Goal: Transaction & Acquisition: Book appointment/travel/reservation

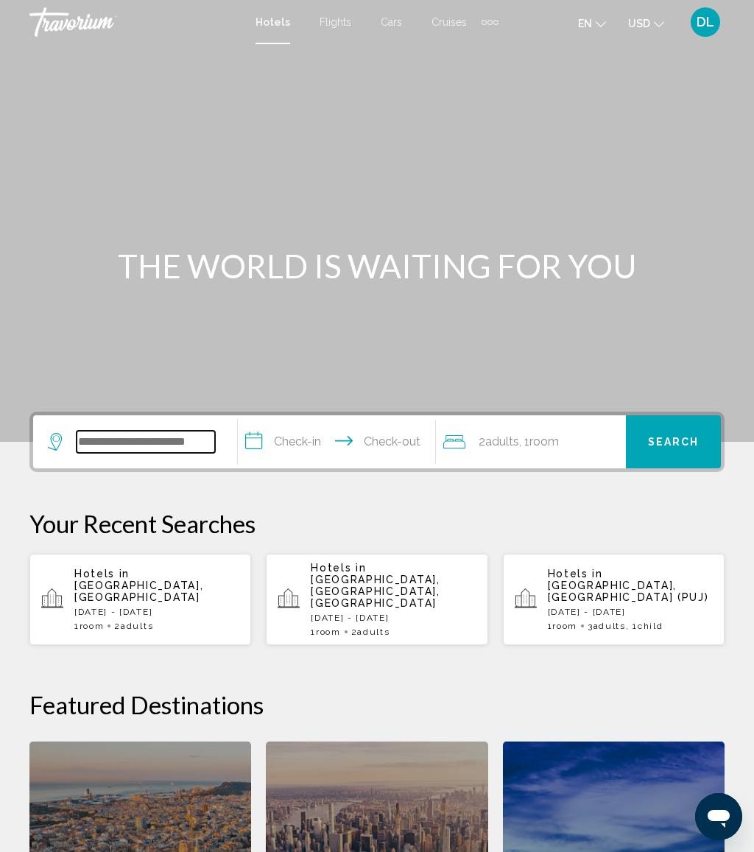
click at [186, 431] on input "Search widget" at bounding box center [146, 442] width 138 height 22
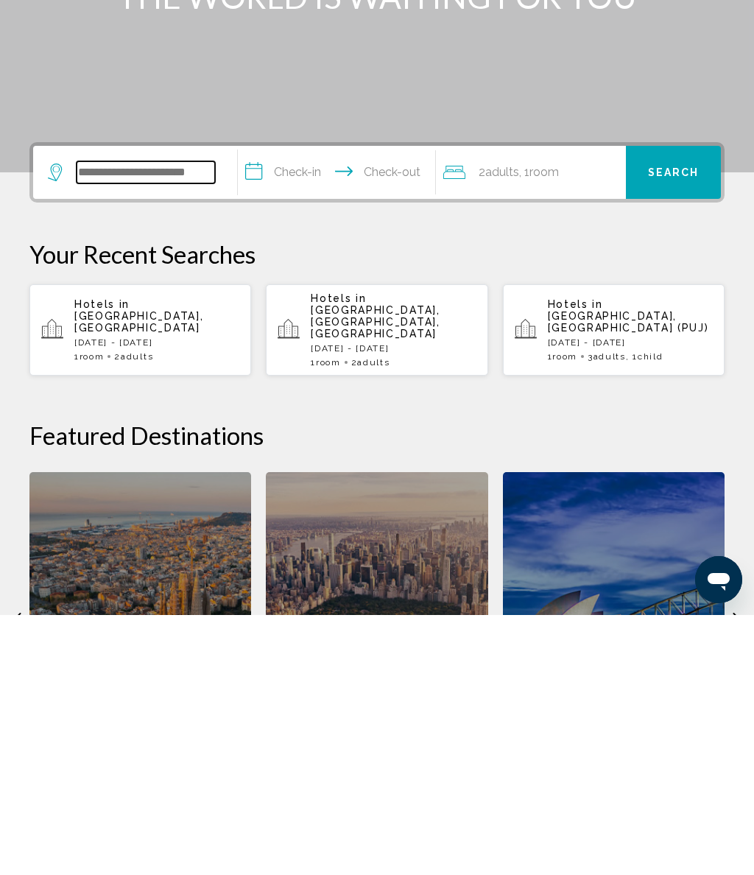
scroll to position [104, 0]
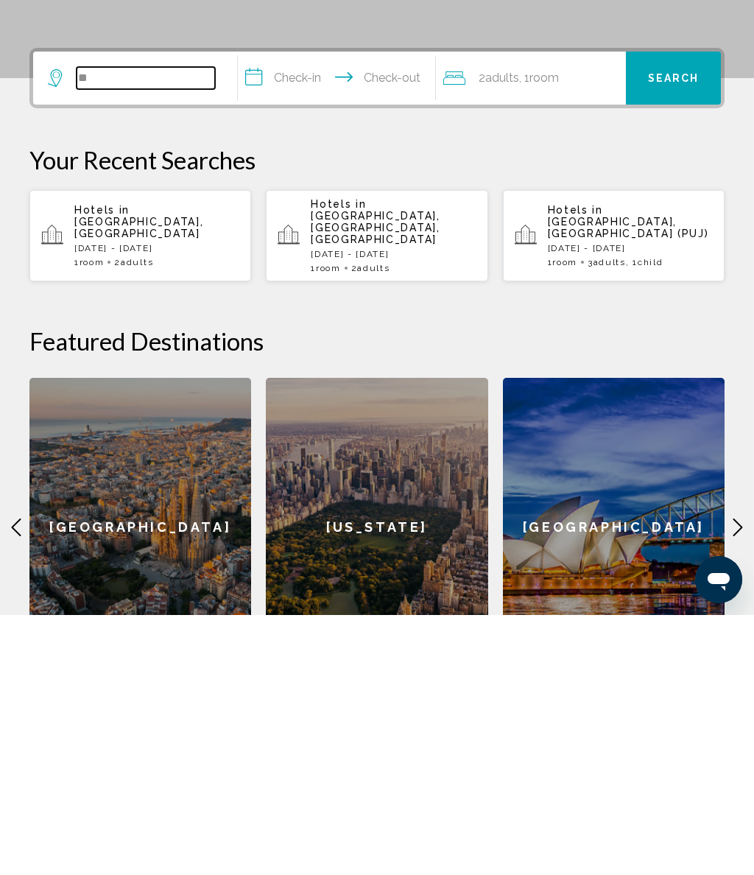
type input "*"
click at [200, 464] on p "Hotels in [GEOGRAPHIC_DATA], [GEOGRAPHIC_DATA]" at bounding box center [156, 481] width 165 height 35
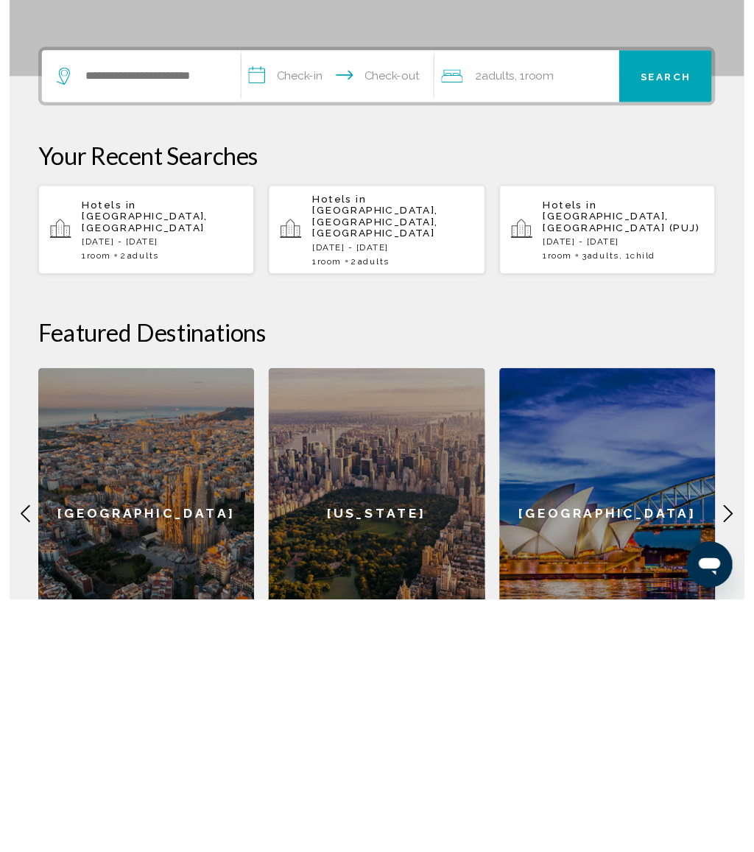
scroll to position [364, 0]
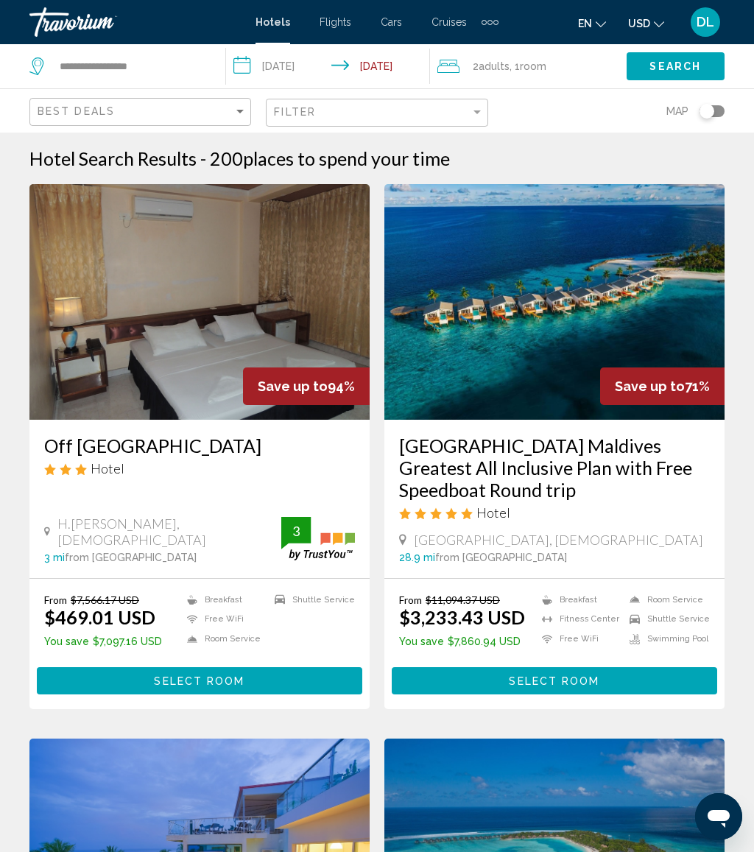
click at [608, 672] on button "Select Room" at bounding box center [554, 680] width 325 height 27
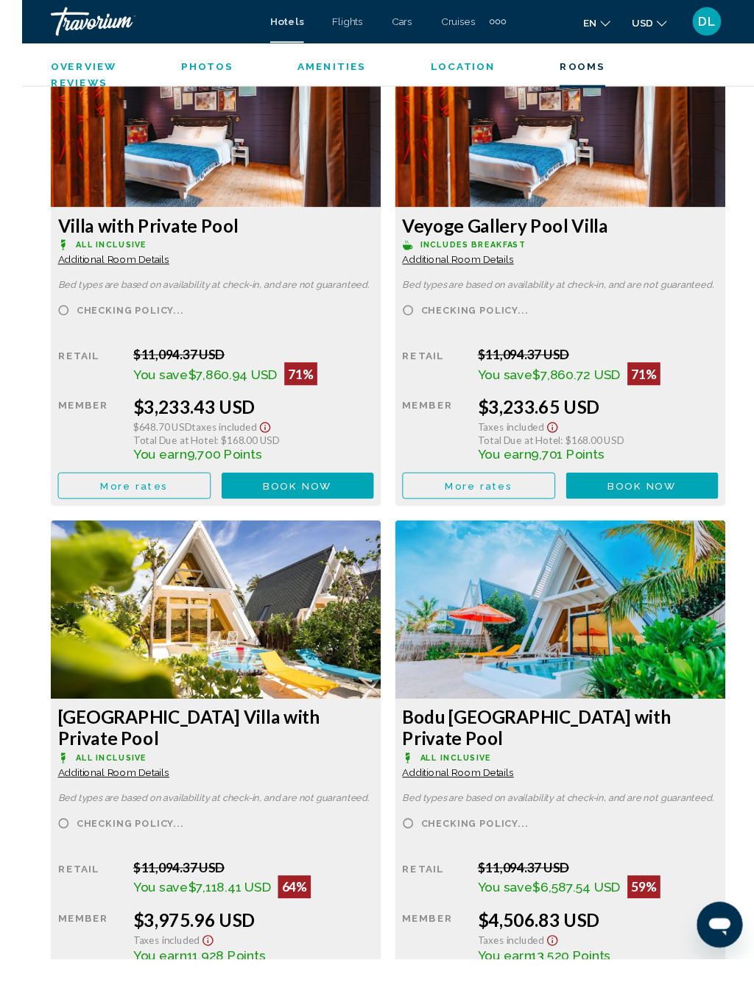
scroll to position [2560, 0]
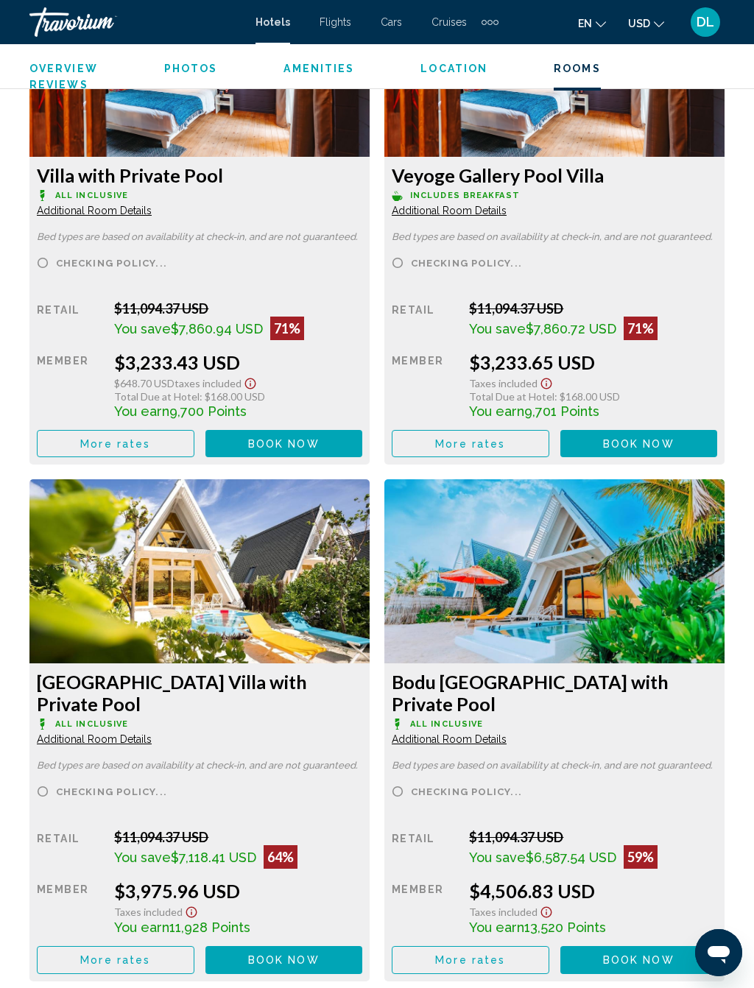
click at [320, 446] on span "Book now" at bounding box center [283, 444] width 71 height 12
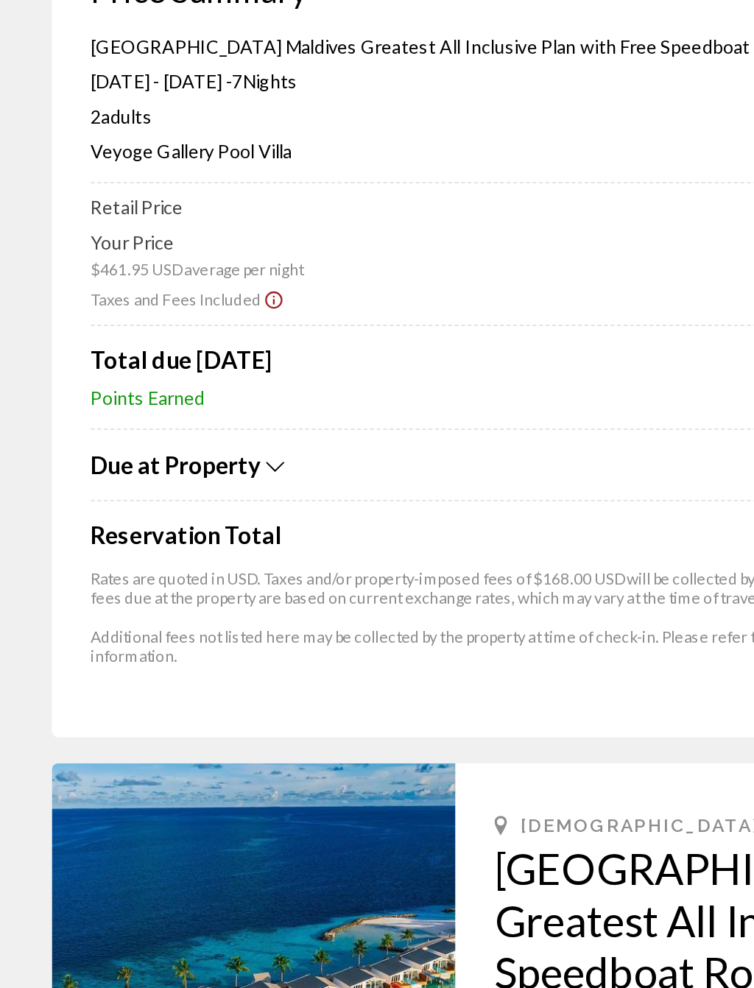
click at [154, 412] on div "Due at Property" at bounding box center [337, 420] width 571 height 16
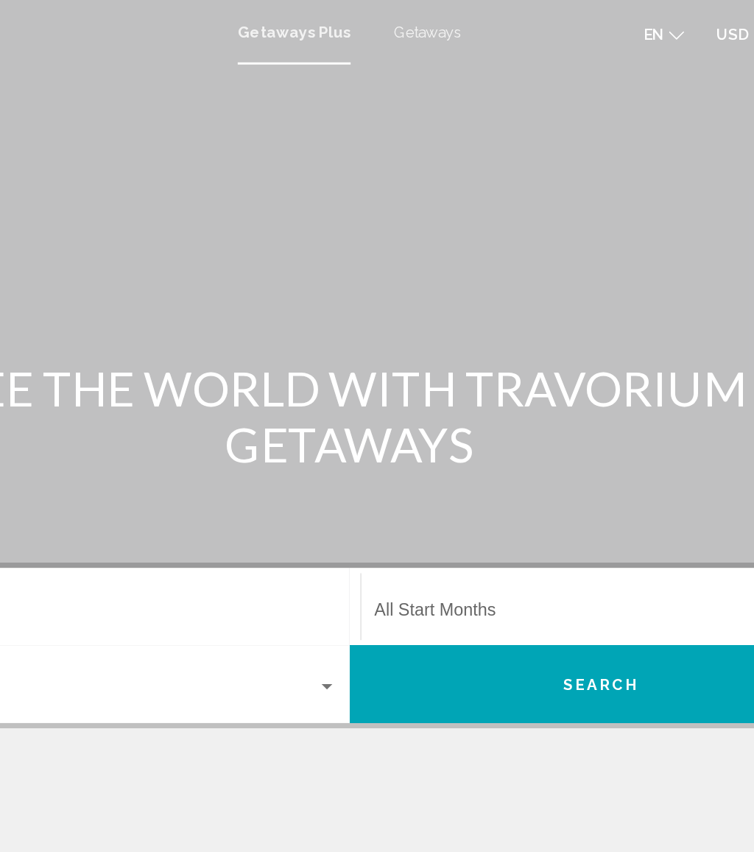
click at [407, 27] on span "Getaways" at bounding box center [430, 22] width 46 height 12
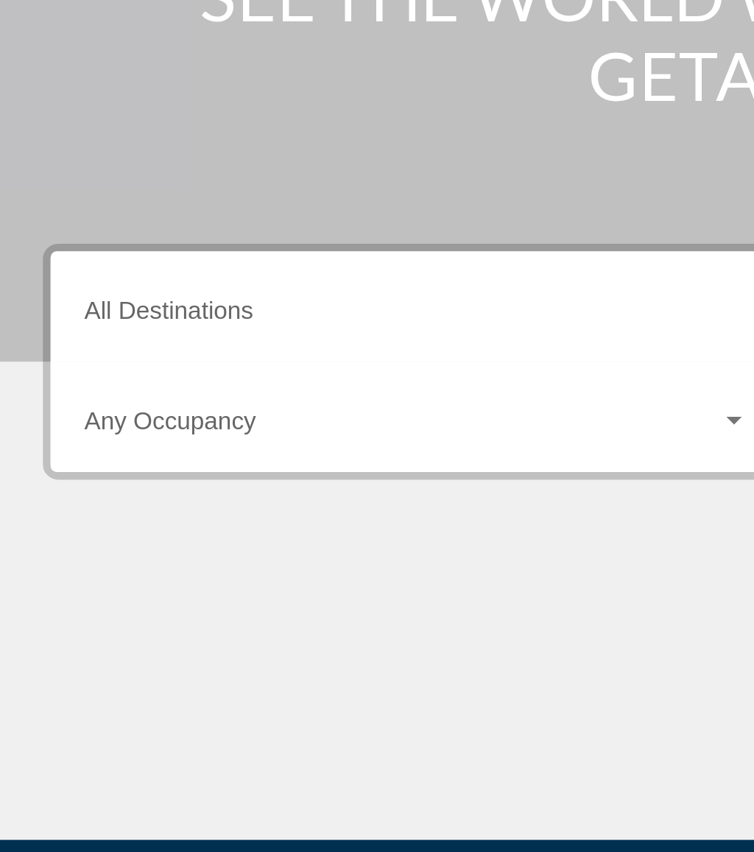
click at [152, 414] on input "Destination All Destinations" at bounding box center [208, 420] width 319 height 13
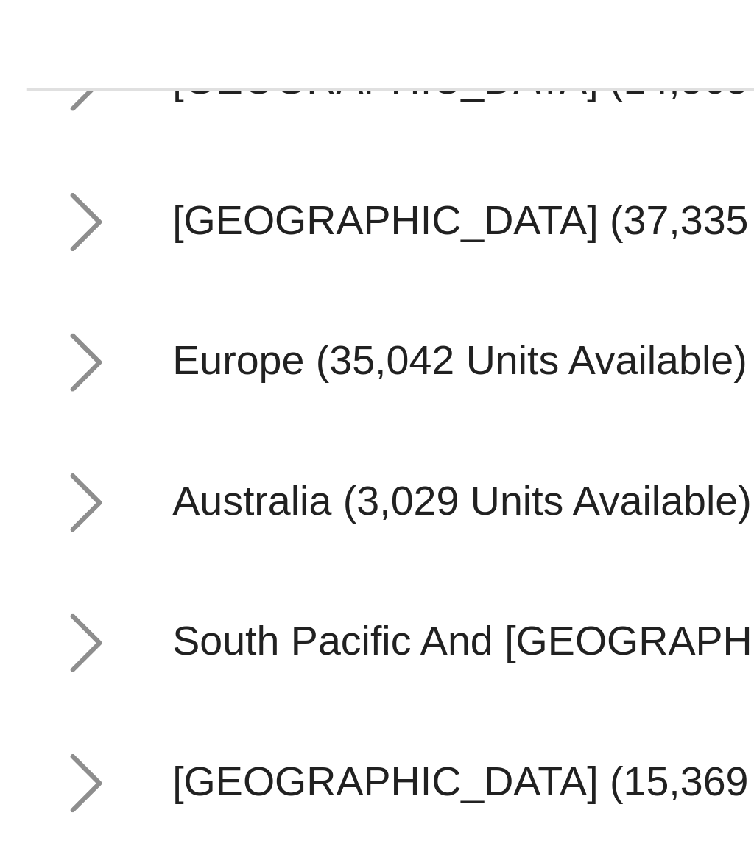
scroll to position [125, 0]
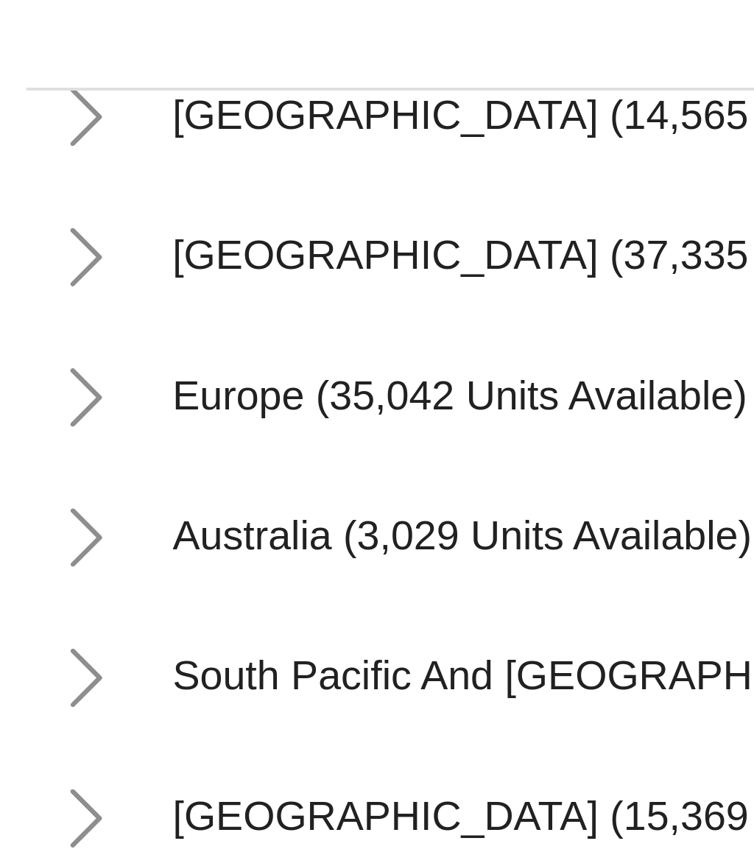
click at [133, 495] on span "Europe (35,042 units available)" at bounding box center [157, 501] width 145 height 12
type input "**********"
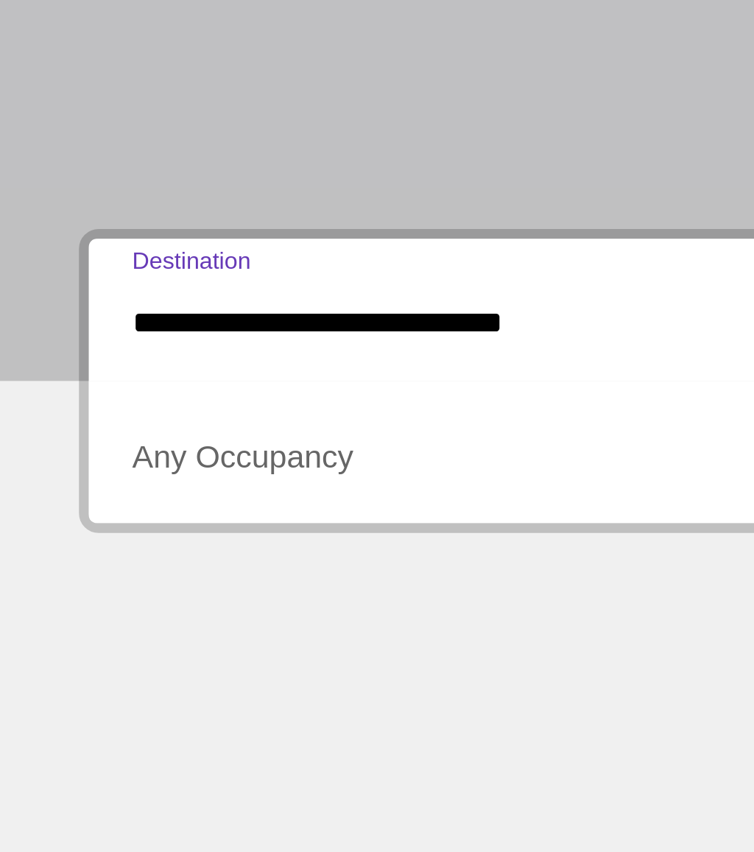
click at [122, 467] on span "Search widget" at bounding box center [202, 473] width 306 height 13
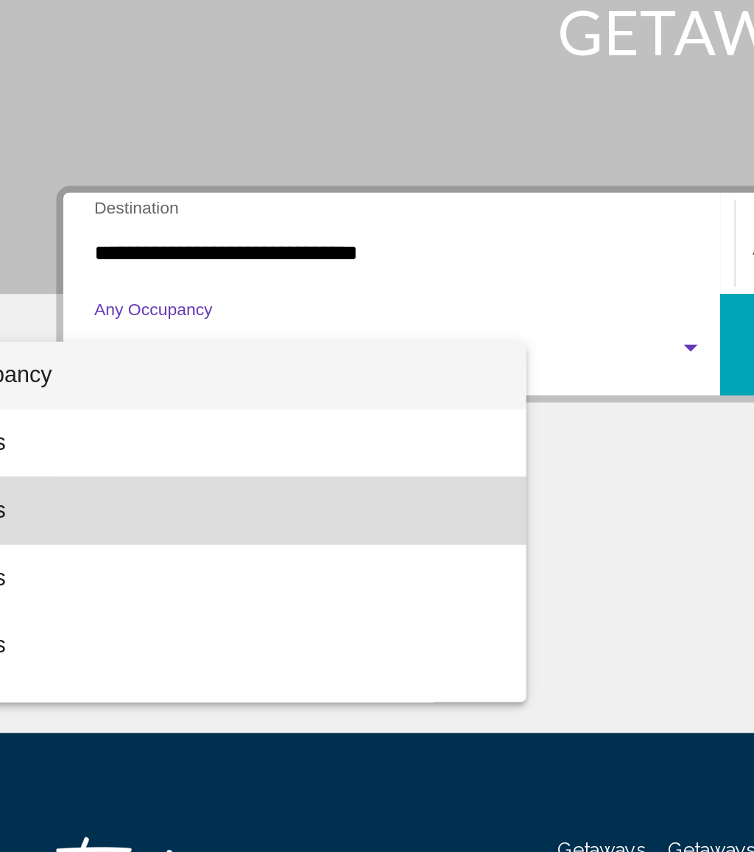
click at [159, 538] on span "3 Travelers" at bounding box center [104, 555] width 319 height 35
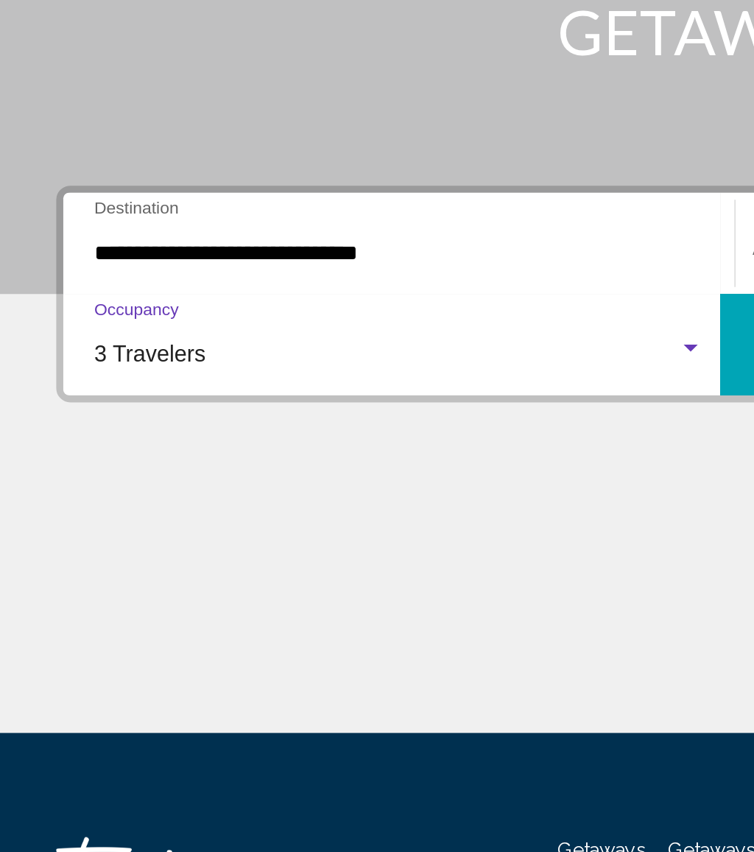
click at [284, 467] on div "3 Travelers" at bounding box center [202, 473] width 306 height 13
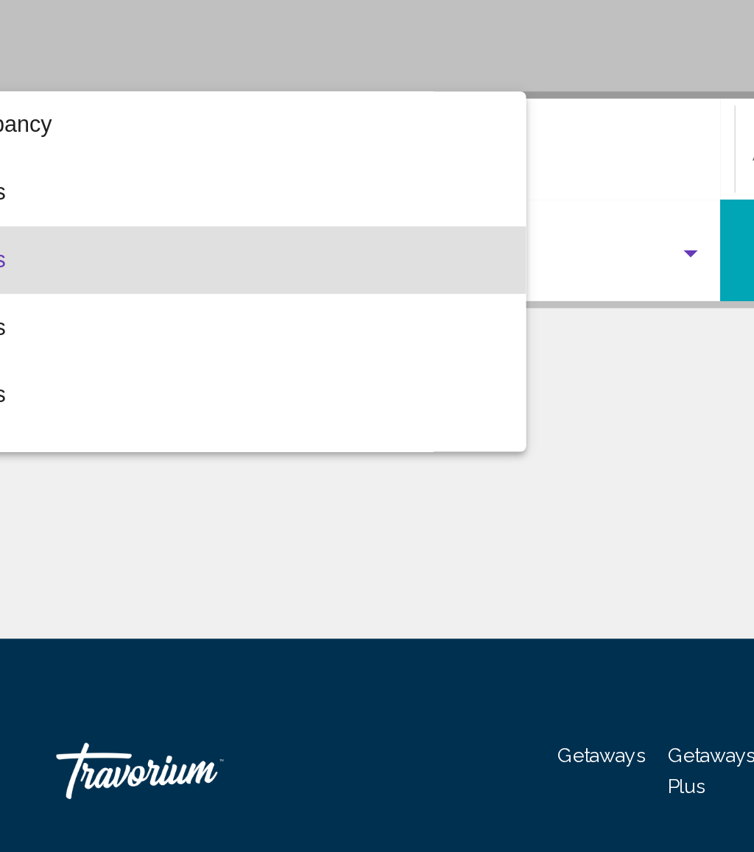
click at [242, 491] on span "4 Travelers" at bounding box center [104, 508] width 319 height 35
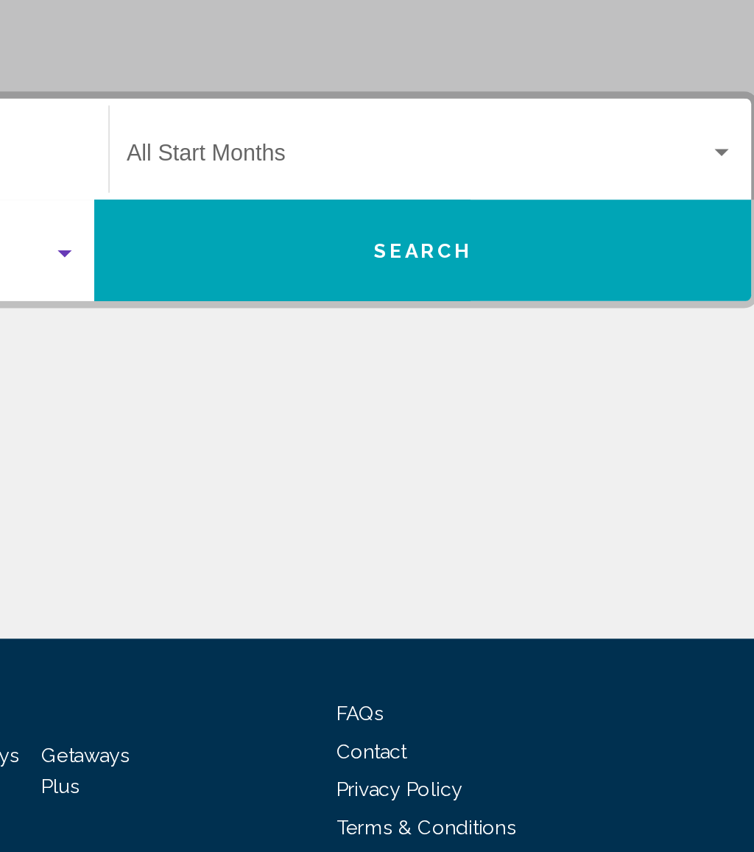
click at [394, 414] on span "Search widget" at bounding box center [546, 420] width 305 height 13
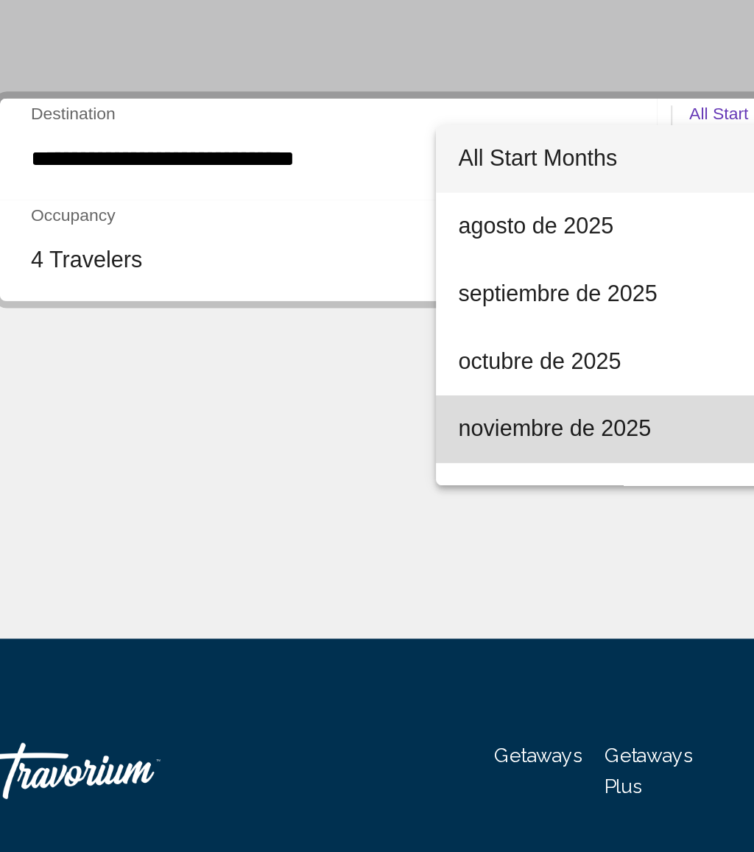
click at [312, 544] on span "noviembre de 2025" at bounding box center [432, 561] width 318 height 35
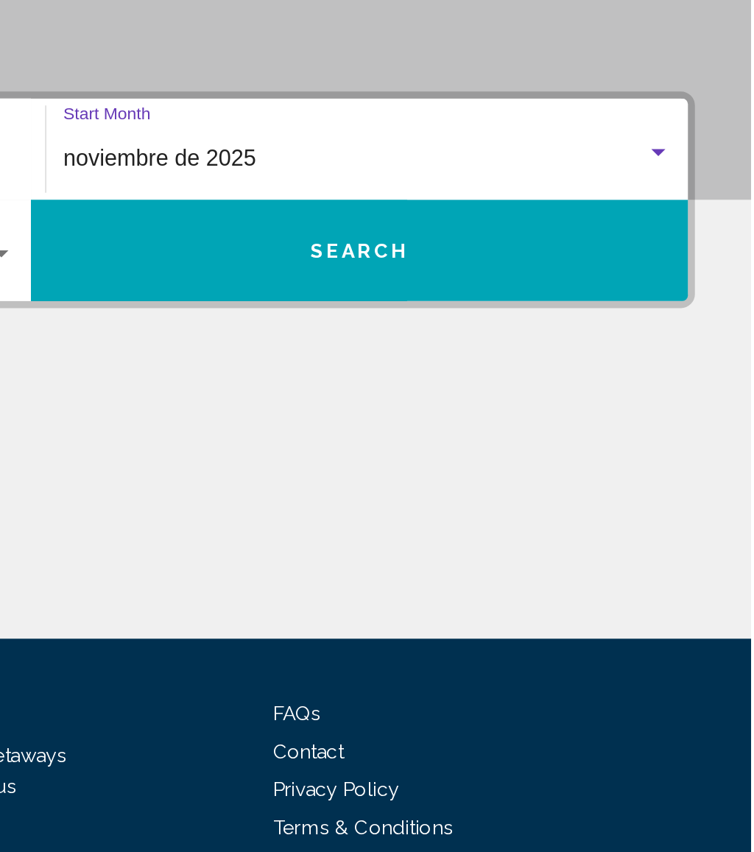
scroll to position [0, 0]
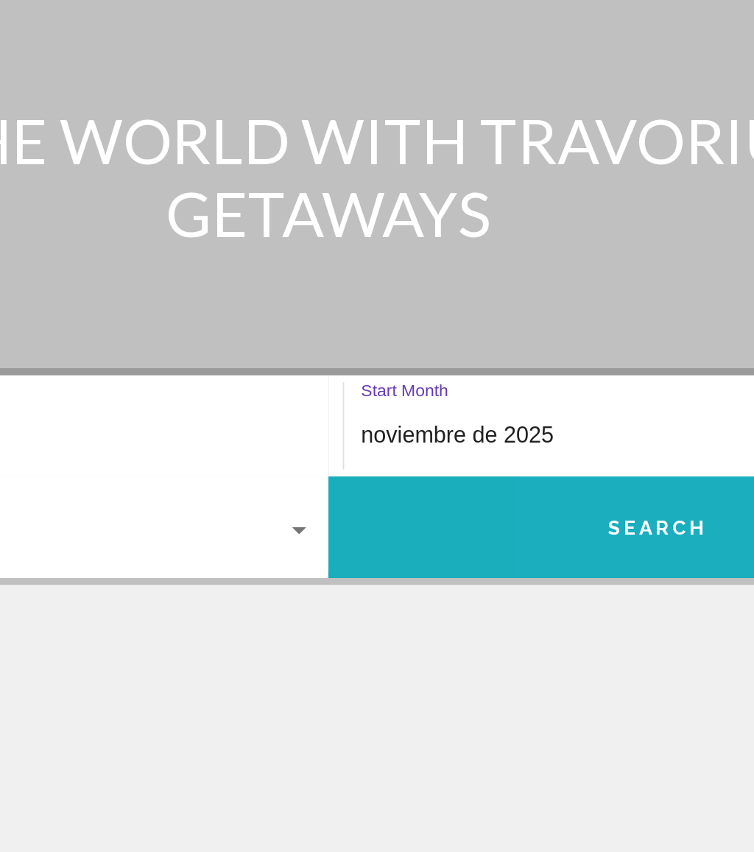
click at [377, 442] on button "Search" at bounding box center [549, 468] width 344 height 53
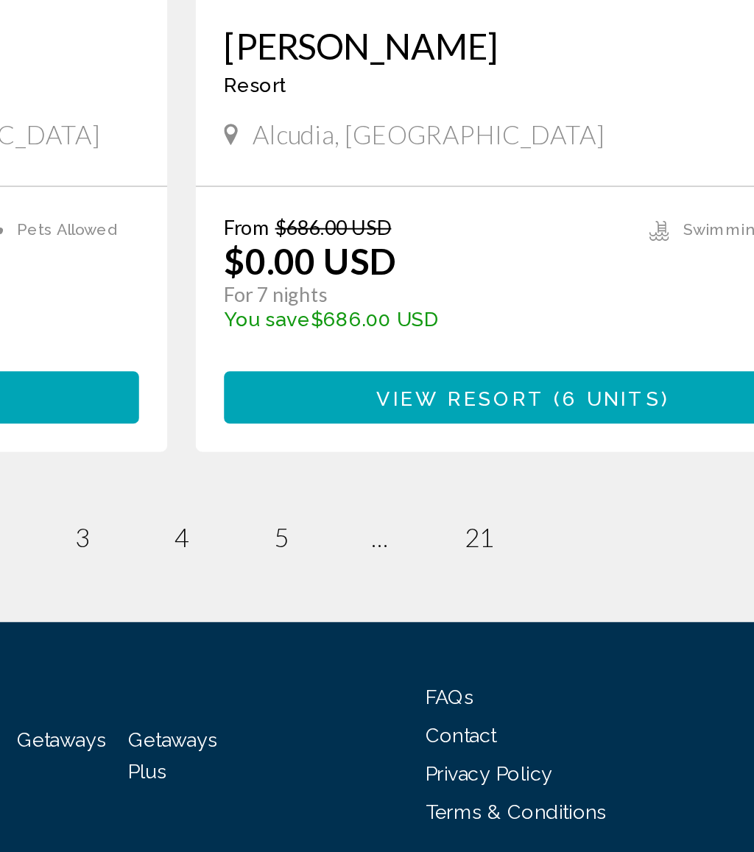
scroll to position [2642, 0]
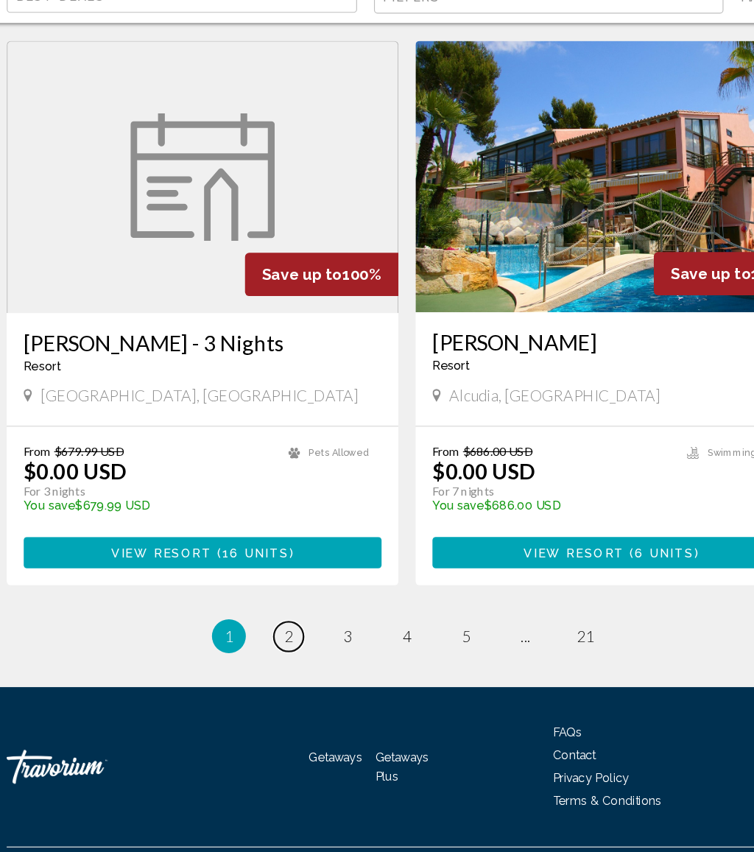
click at [261, 652] on link "page 2" at bounding box center [274, 665] width 26 height 26
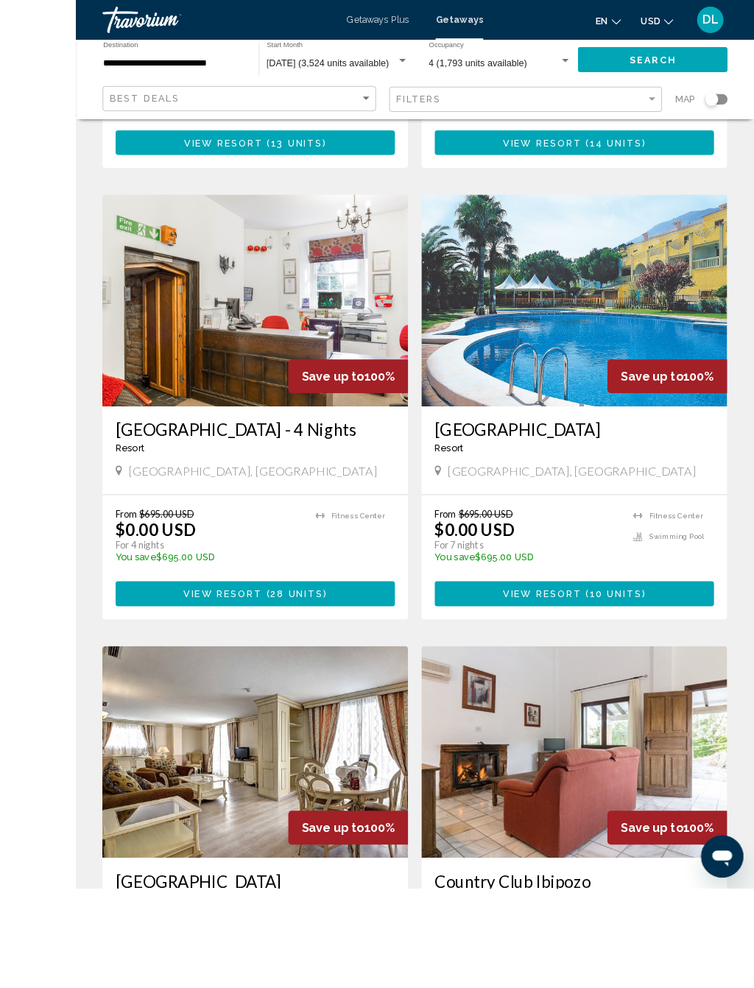
scroll to position [2124, 0]
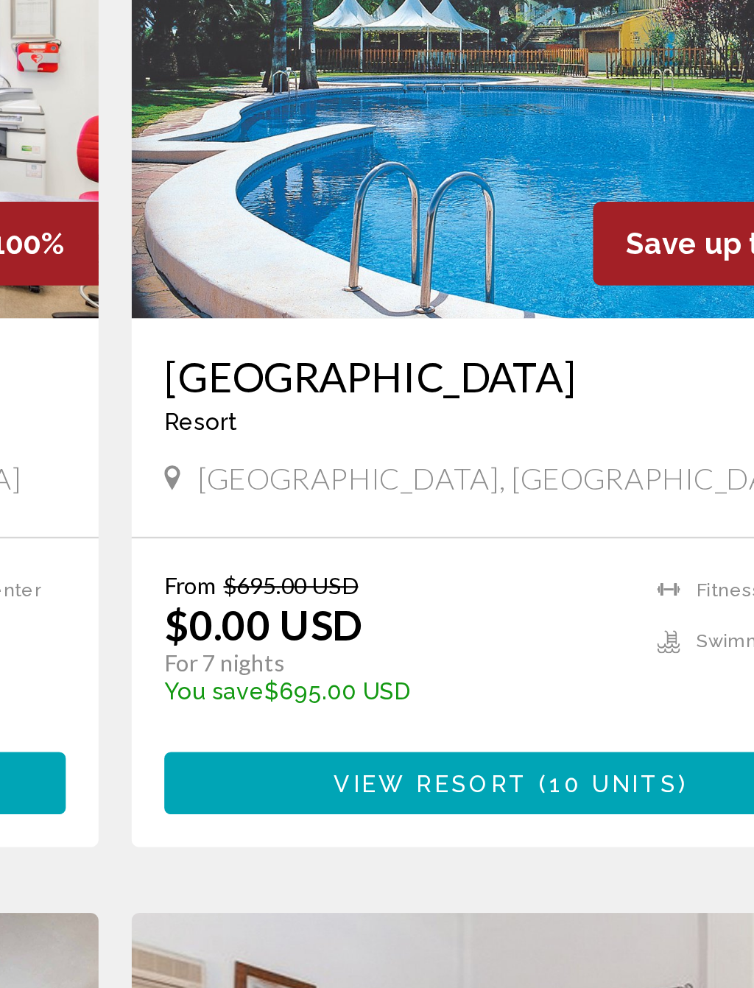
click at [571, 581] on span "10 units" at bounding box center [600, 587] width 58 height 12
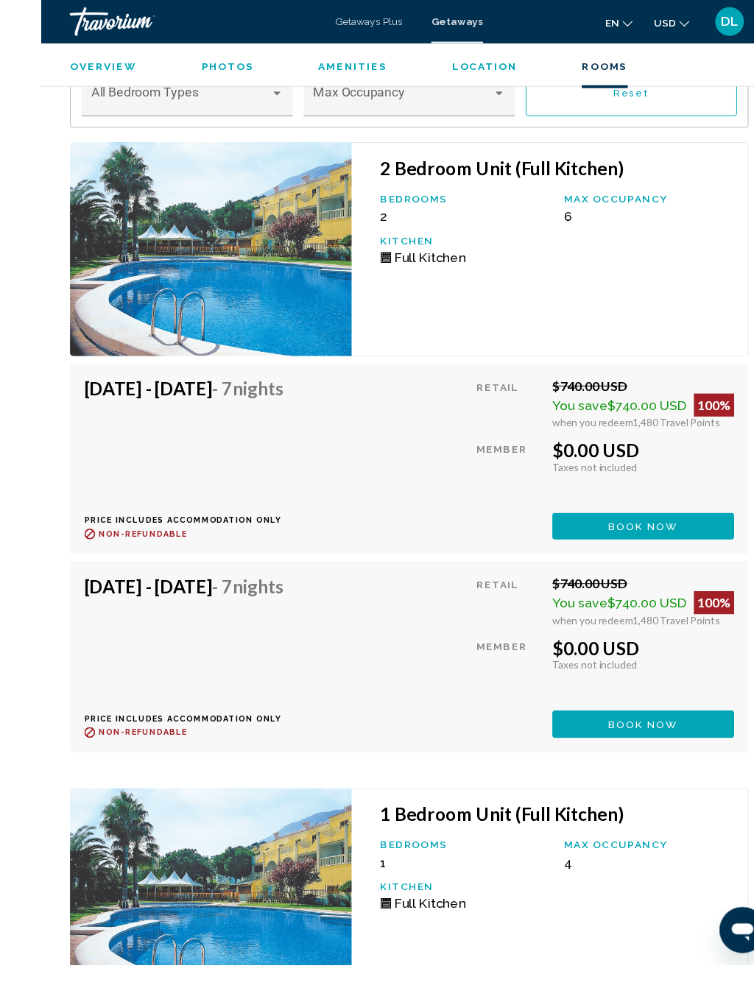
scroll to position [2716, 0]
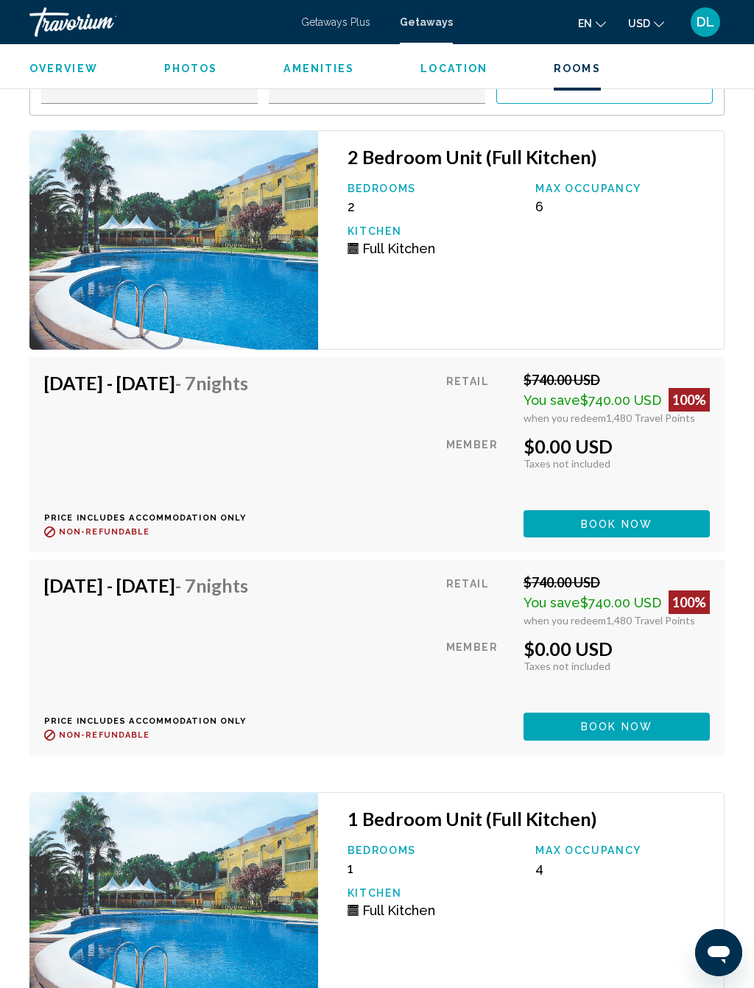
click at [643, 518] on span "Book now" at bounding box center [616, 524] width 71 height 12
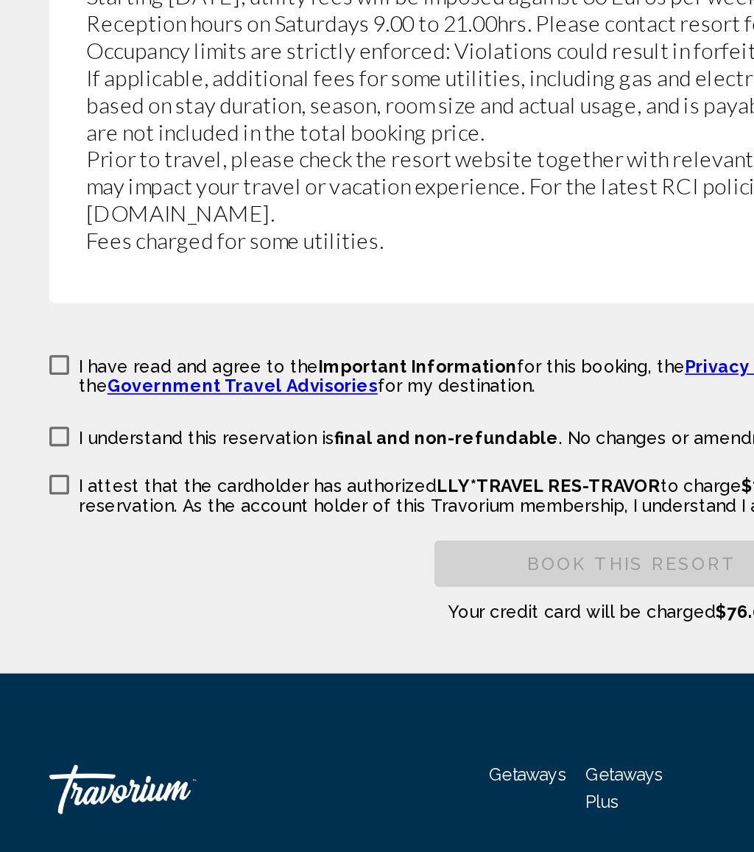
scroll to position [2896, 0]
